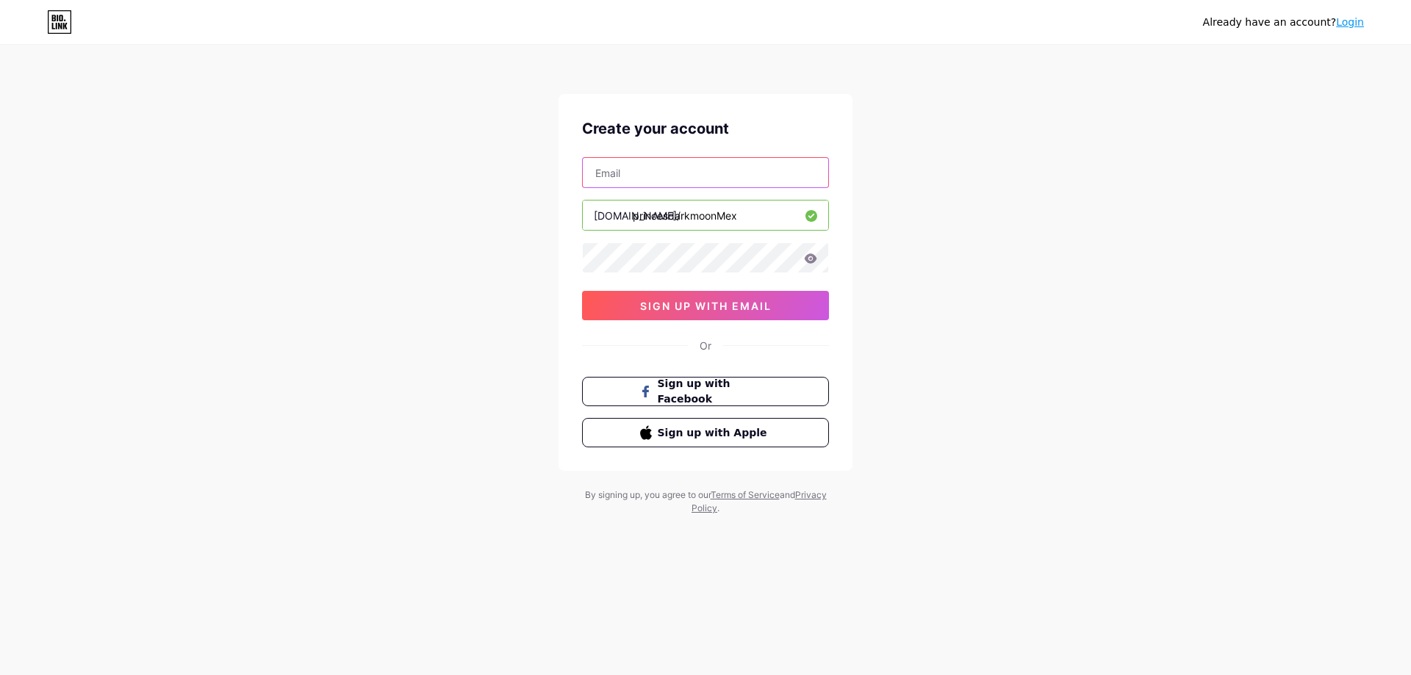
click at [645, 170] on input "text" at bounding box center [705, 172] width 245 height 29
type input "[EMAIL_ADDRESS][DOMAIN_NAME]"
click at [811, 260] on icon at bounding box center [810, 259] width 13 height 10
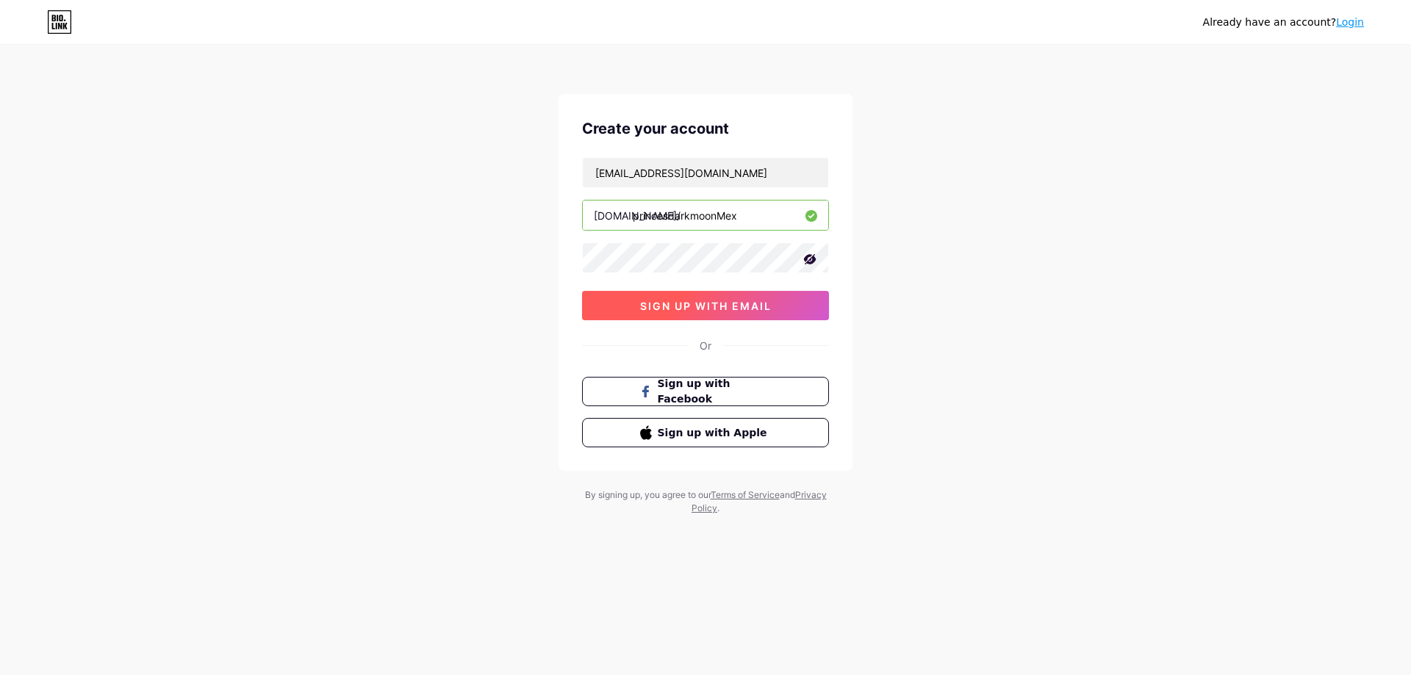
click at [642, 310] on span "sign up with email" at bounding box center [706, 306] width 132 height 12
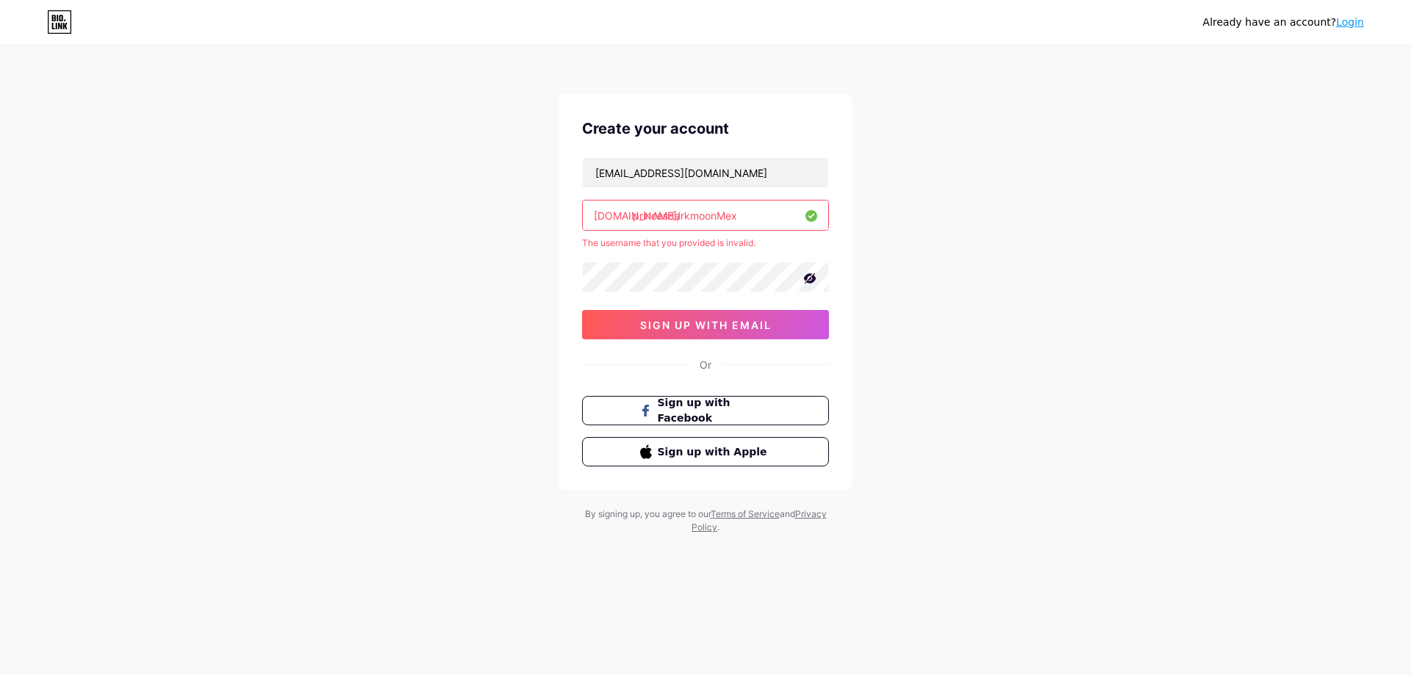
click at [1363, 24] on link "Login" at bounding box center [1350, 22] width 28 height 12
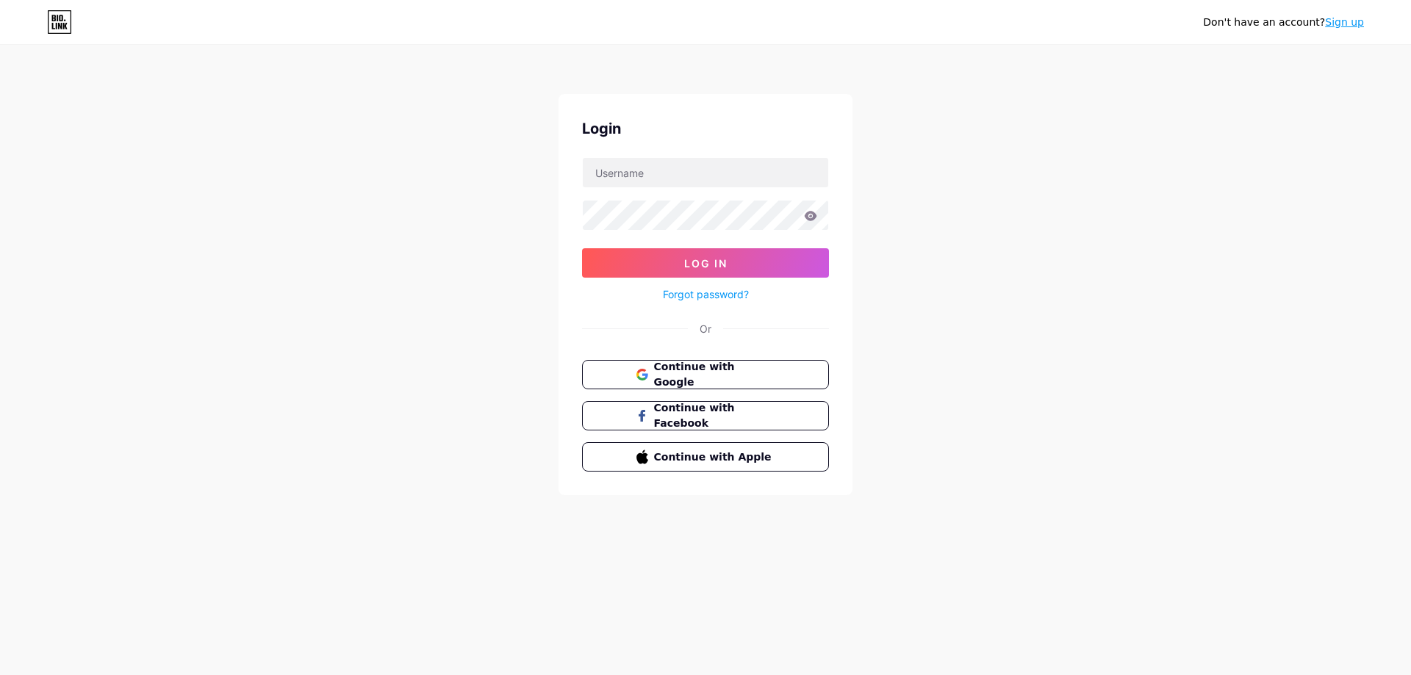
click at [60, 22] on icon at bounding box center [59, 22] width 25 height 24
